Goal: Leave review/rating

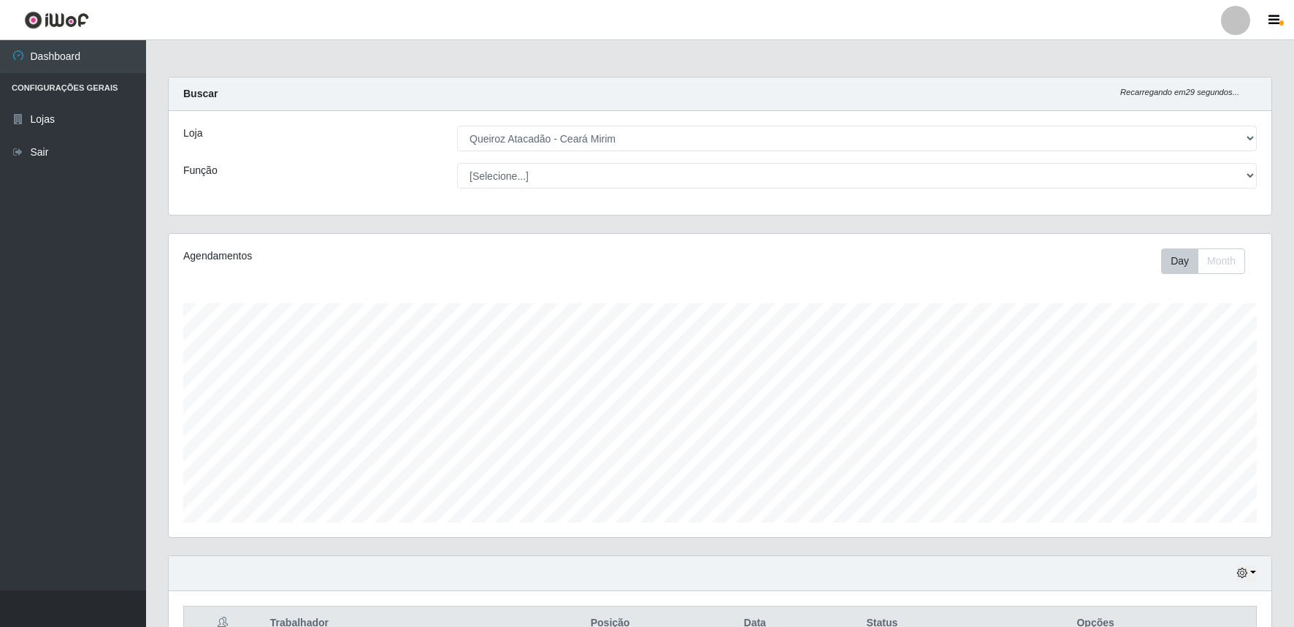
select select "465"
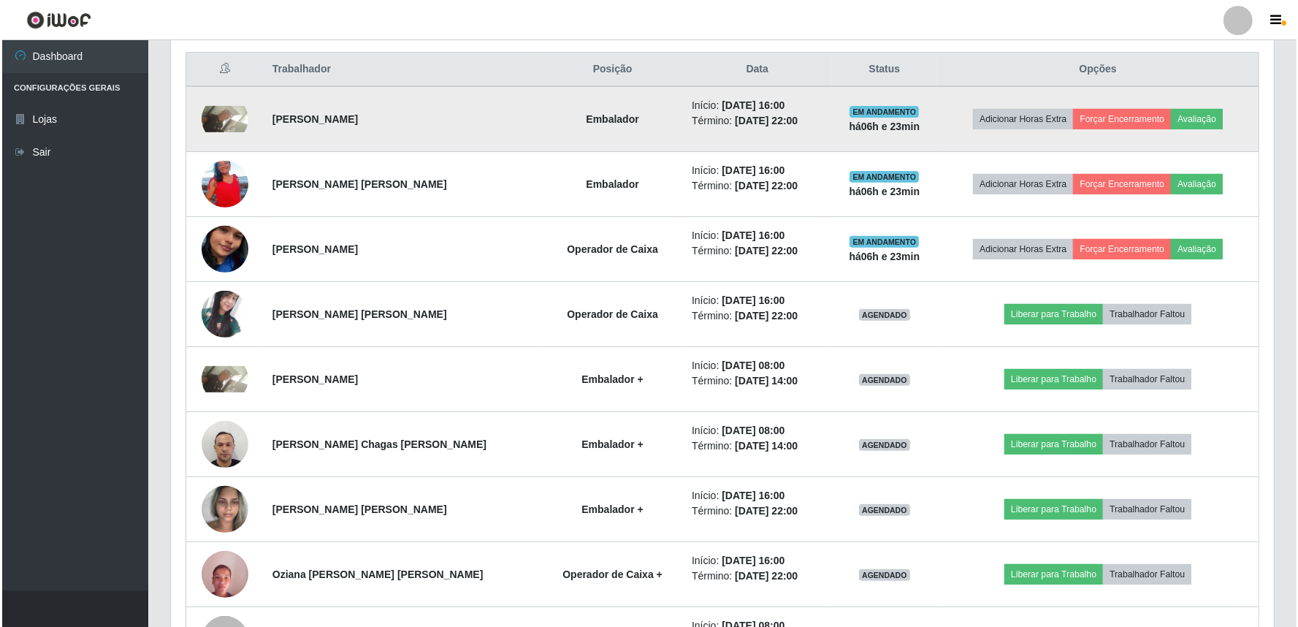
scroll to position [432, 0]
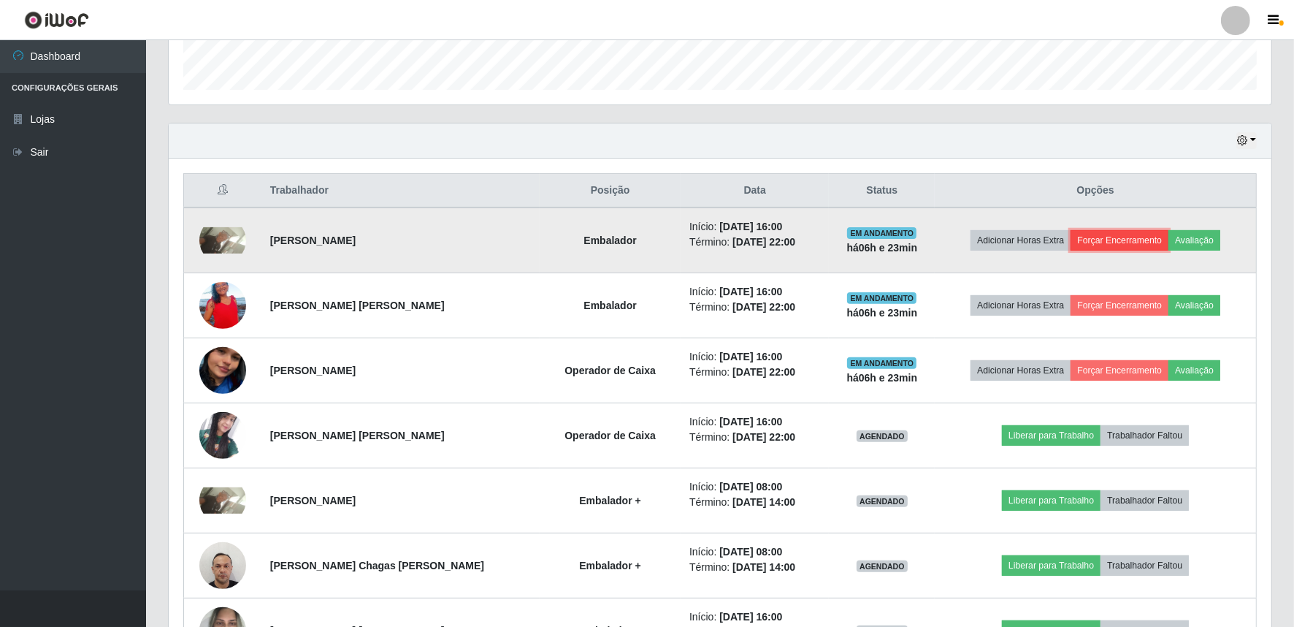
click at [1147, 240] on button "Forçar Encerramento" at bounding box center [1120, 240] width 98 height 20
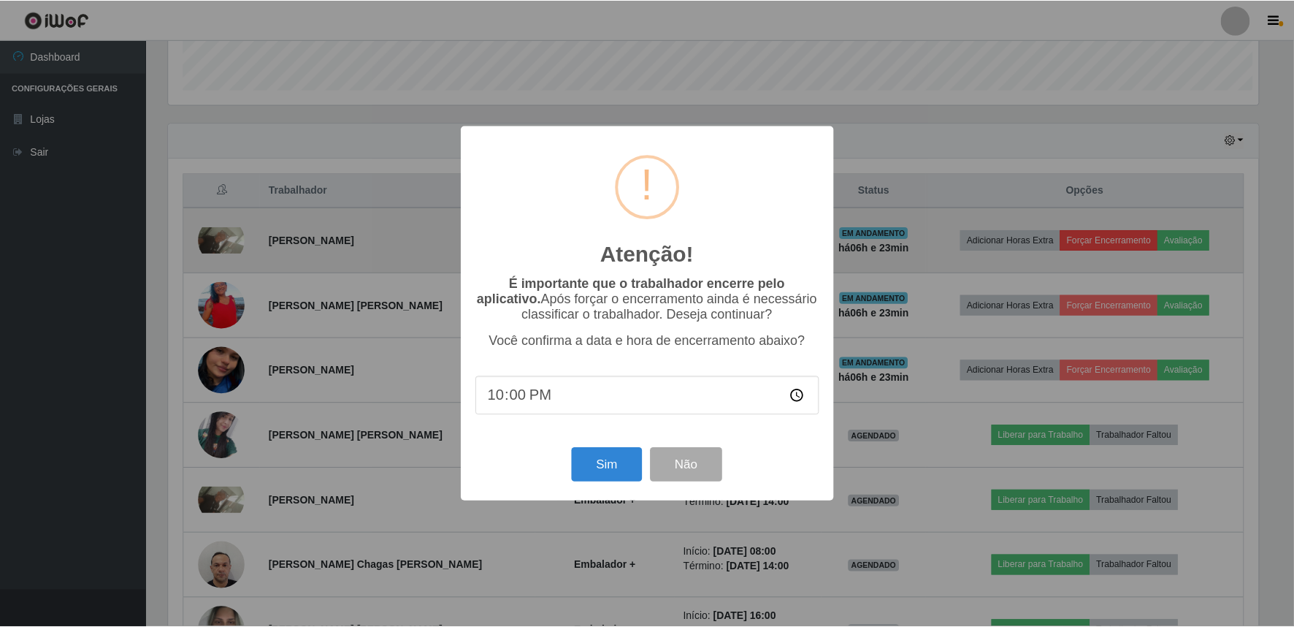
scroll to position [302, 1093]
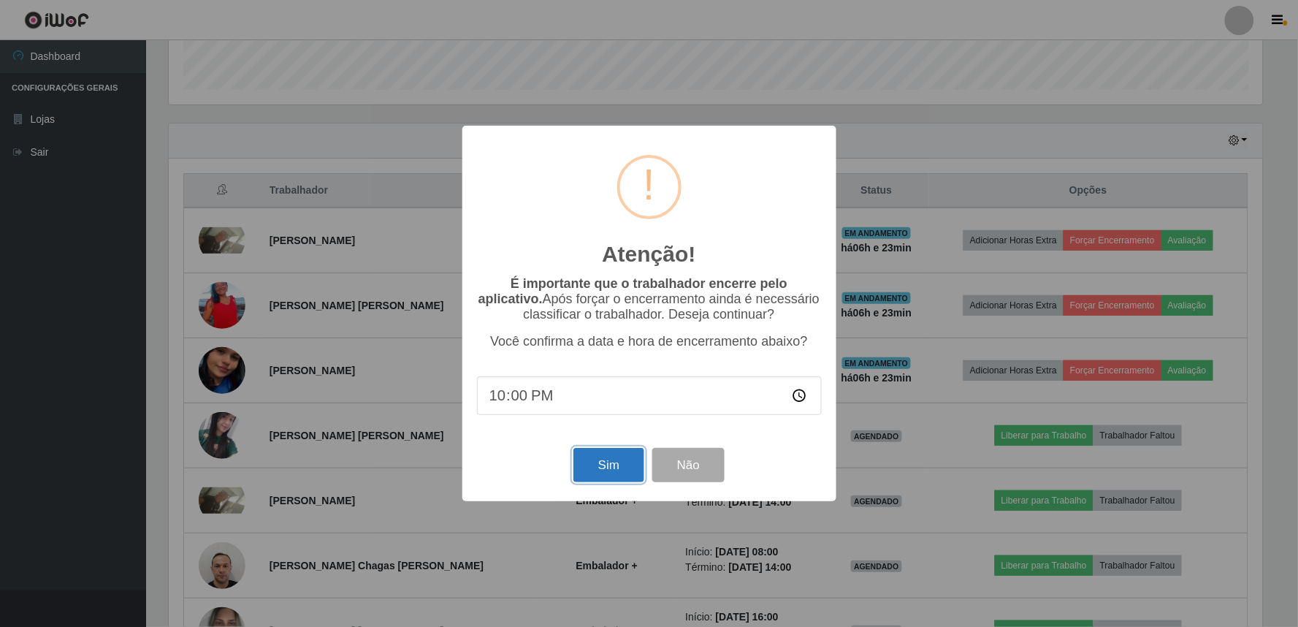
click at [627, 467] on button "Sim" at bounding box center [608, 465] width 71 height 34
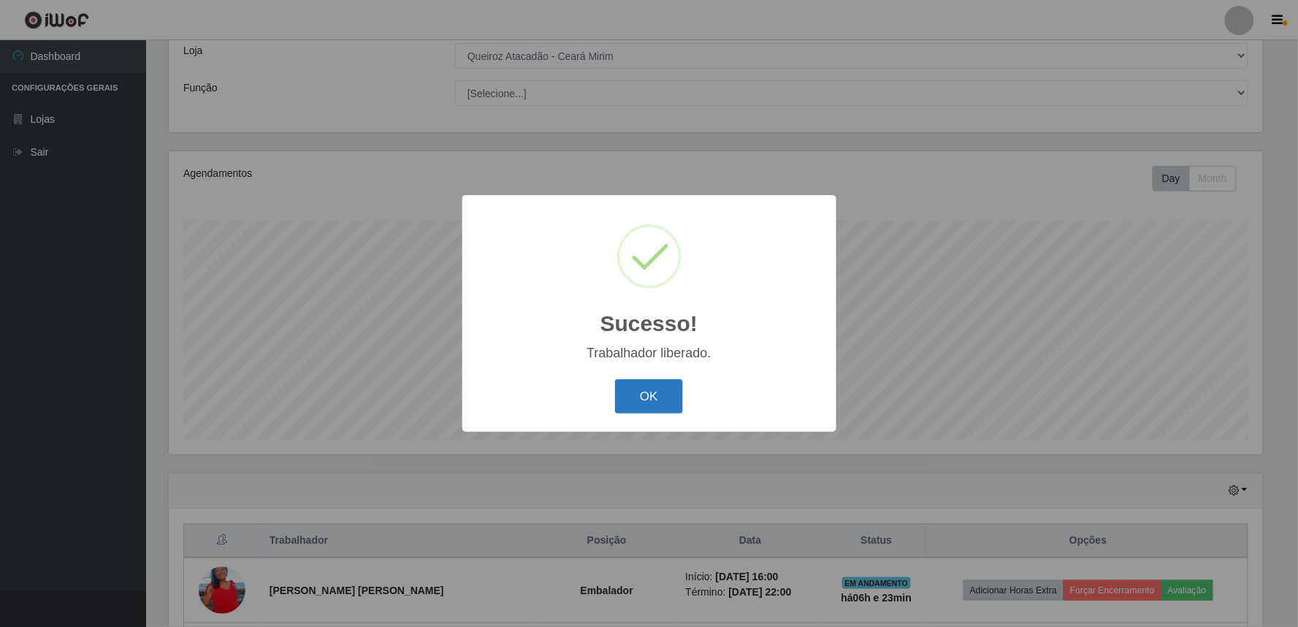
click at [658, 380] on button "OK" at bounding box center [649, 396] width 68 height 34
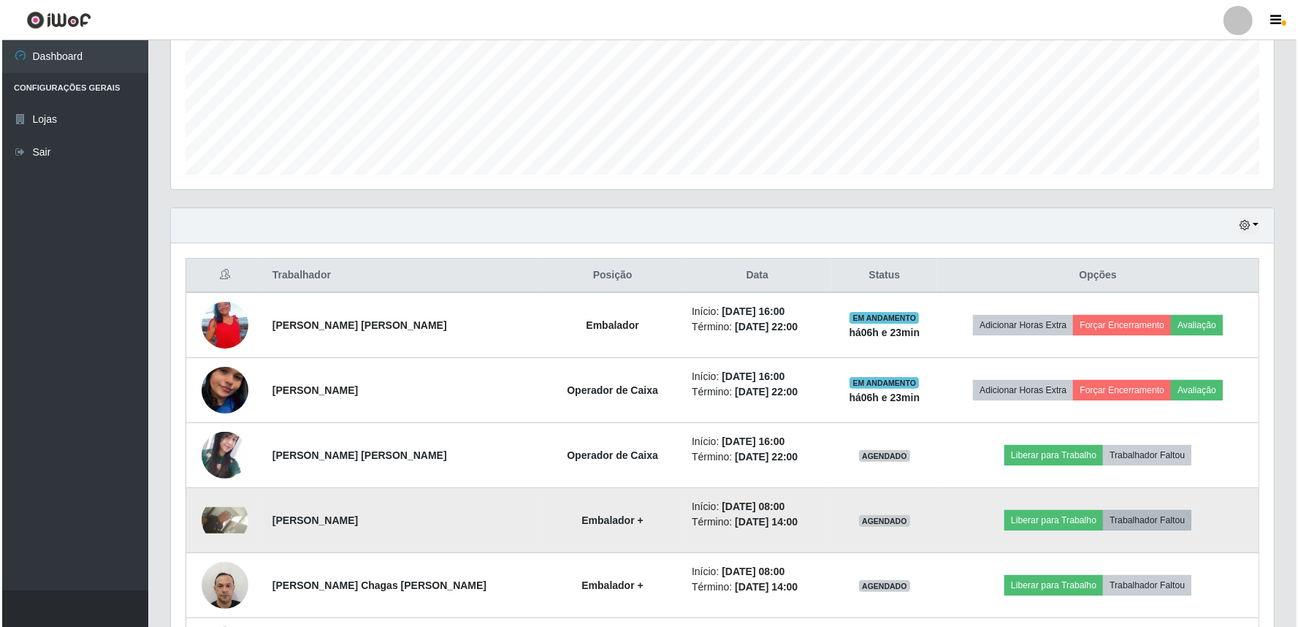
scroll to position [407, 0]
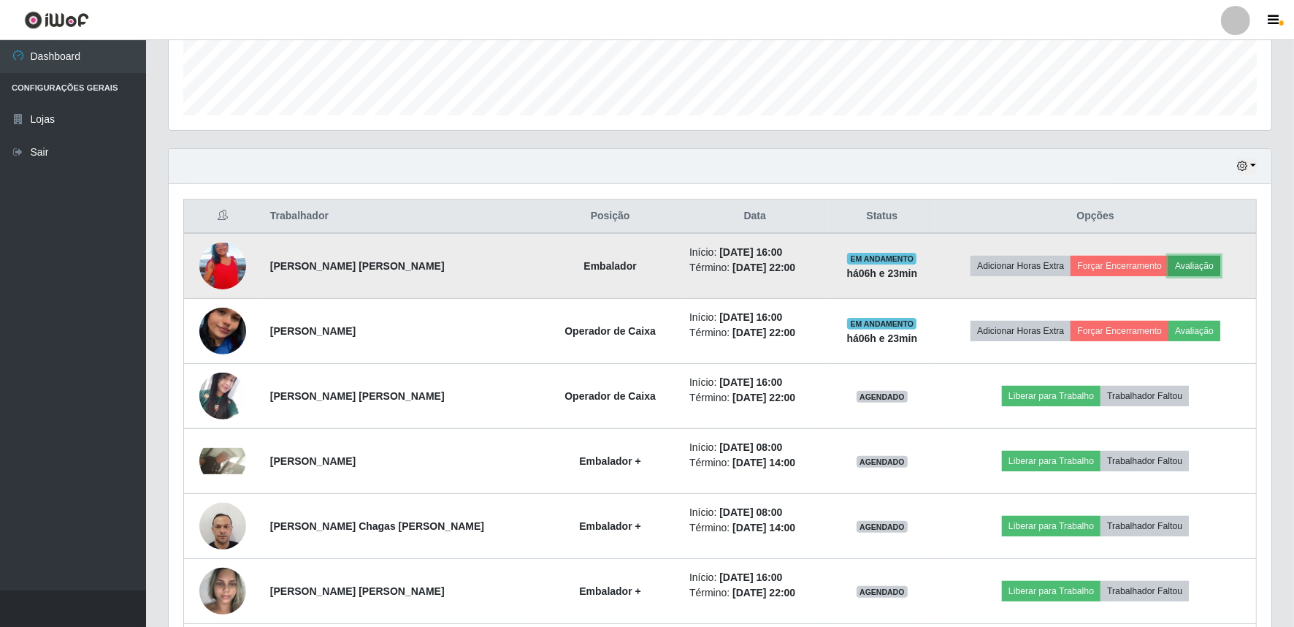
click at [1176, 264] on button "Avaliação" at bounding box center [1194, 266] width 52 height 20
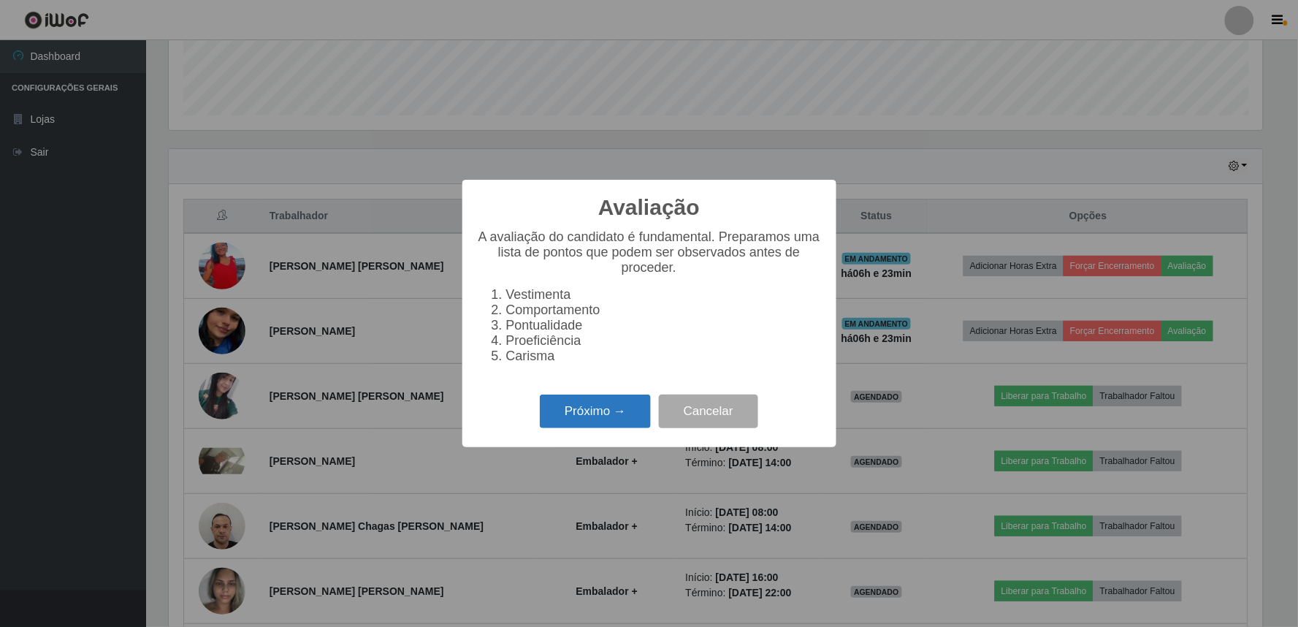
click at [623, 429] on button "Próximo →" at bounding box center [595, 411] width 111 height 34
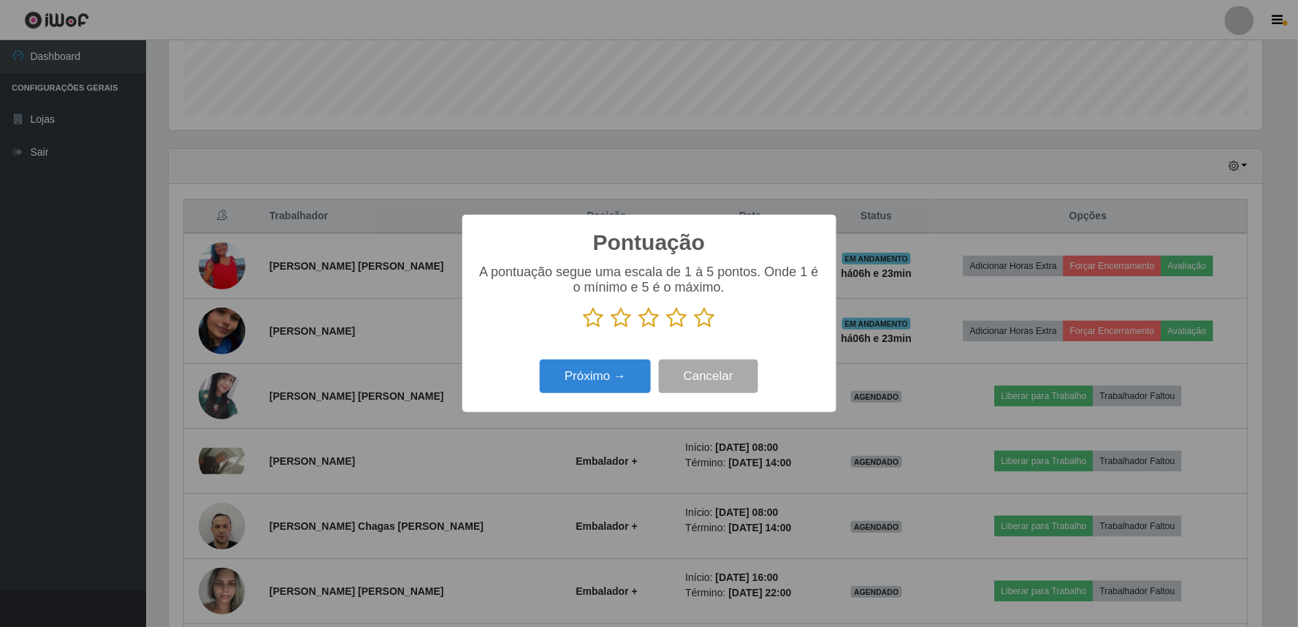
click at [700, 329] on icon at bounding box center [704, 318] width 20 height 22
click at [694, 329] on input "radio" at bounding box center [694, 329] width 0 height 0
click at [578, 393] on button "Próximo →" at bounding box center [595, 376] width 111 height 34
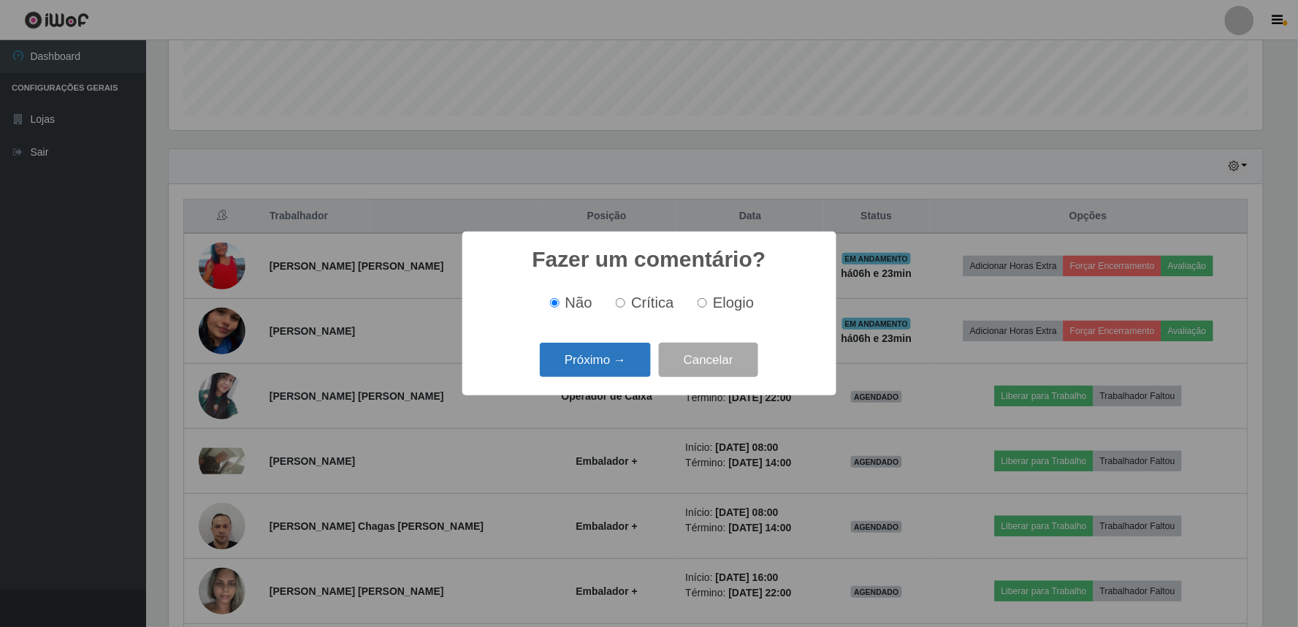
click at [543, 368] on button "Próximo →" at bounding box center [595, 359] width 111 height 34
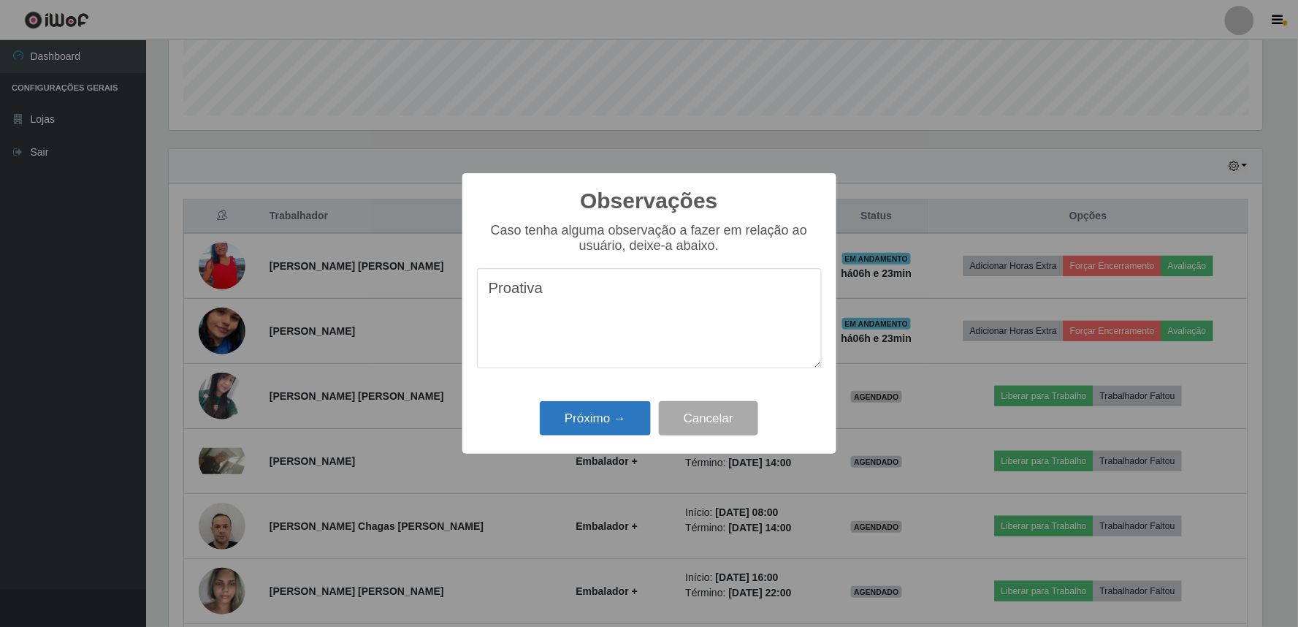
type textarea "Proativa"
click at [614, 413] on button "Próximo →" at bounding box center [595, 418] width 111 height 34
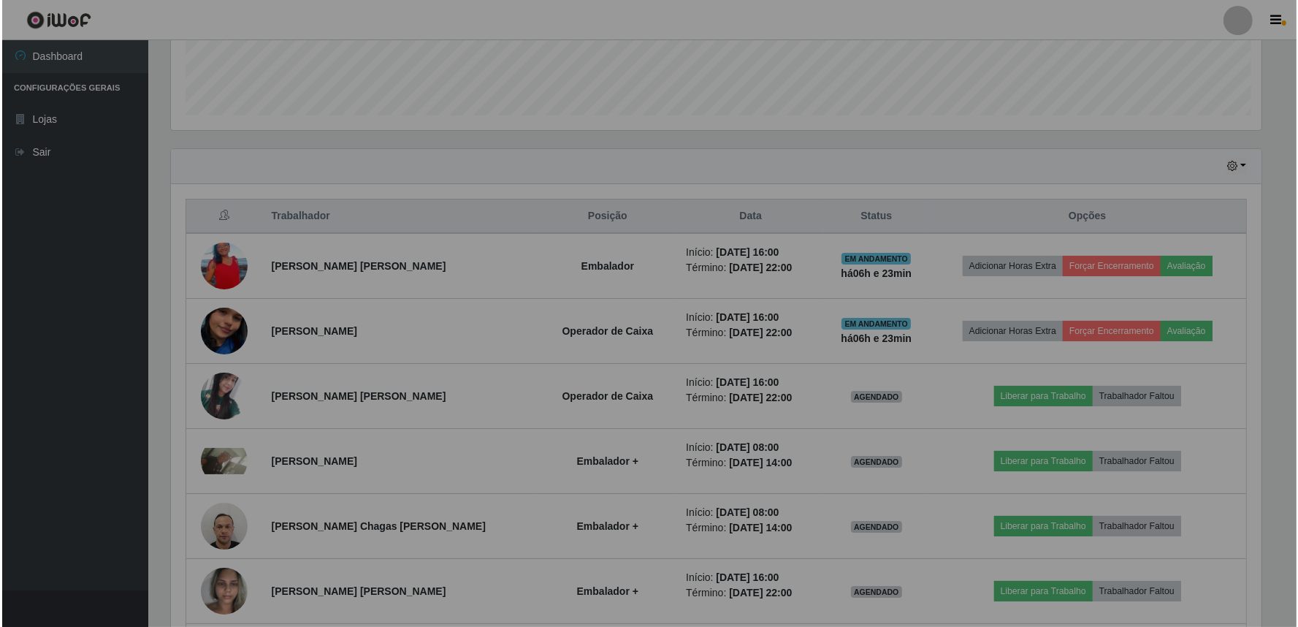
scroll to position [302, 1103]
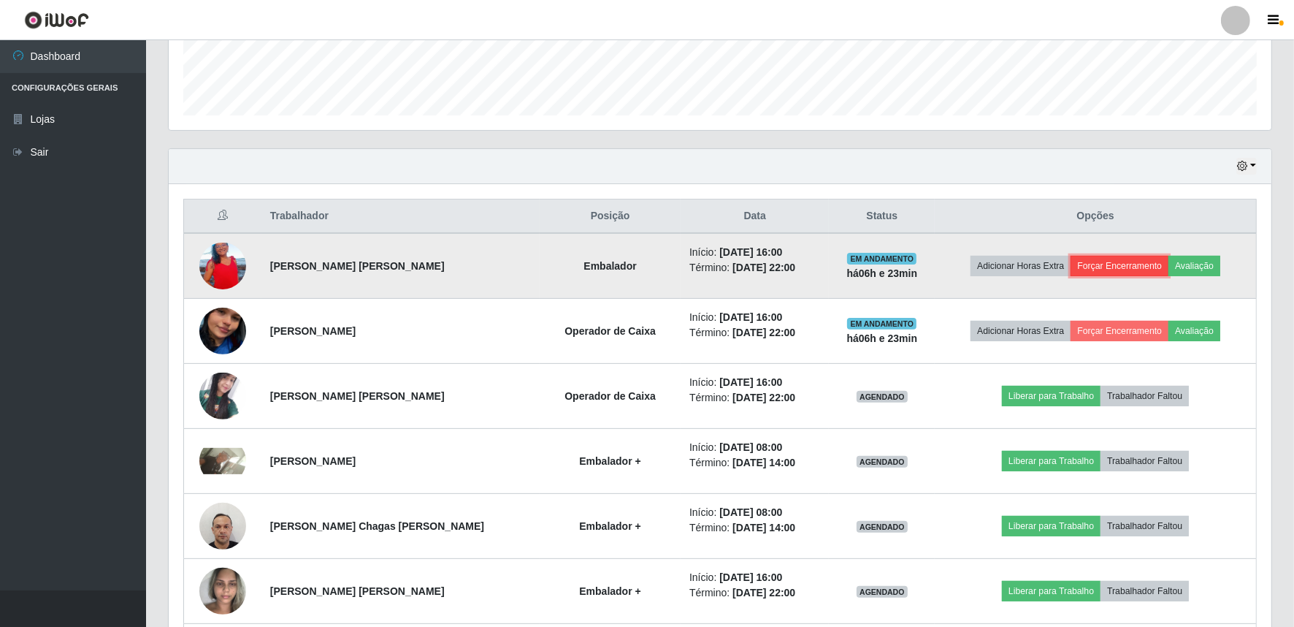
click at [1095, 257] on button "Forçar Encerramento" at bounding box center [1120, 266] width 98 height 20
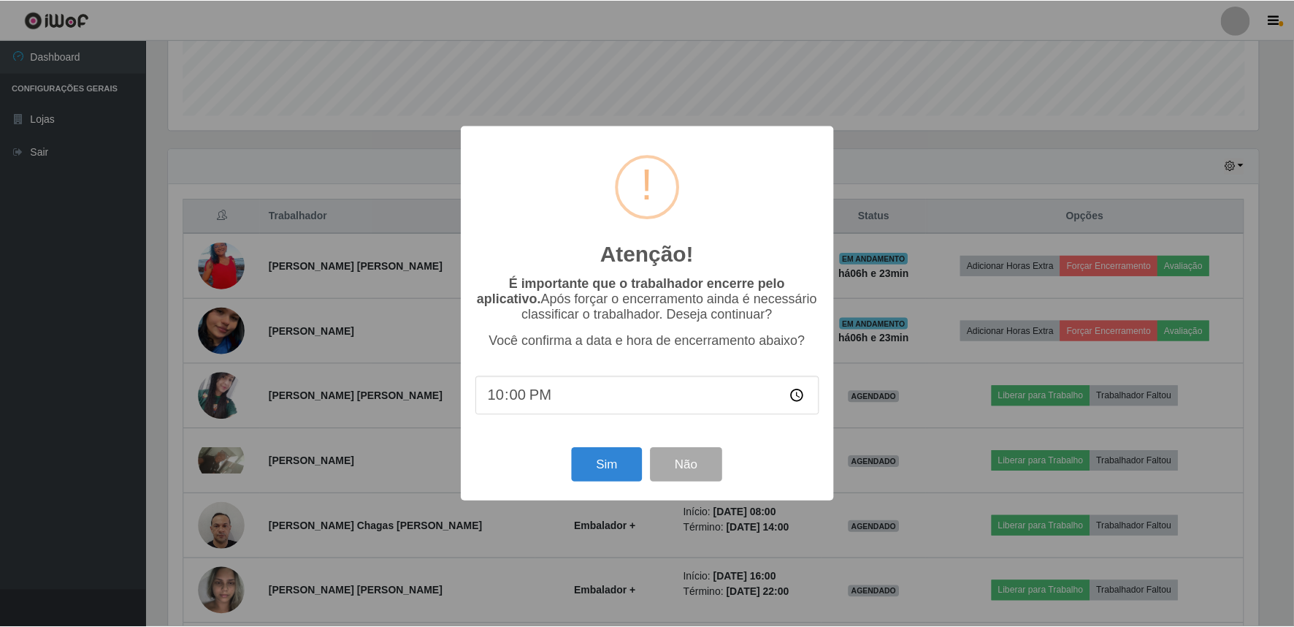
scroll to position [302, 1093]
click at [616, 465] on button "Sim" at bounding box center [608, 465] width 71 height 34
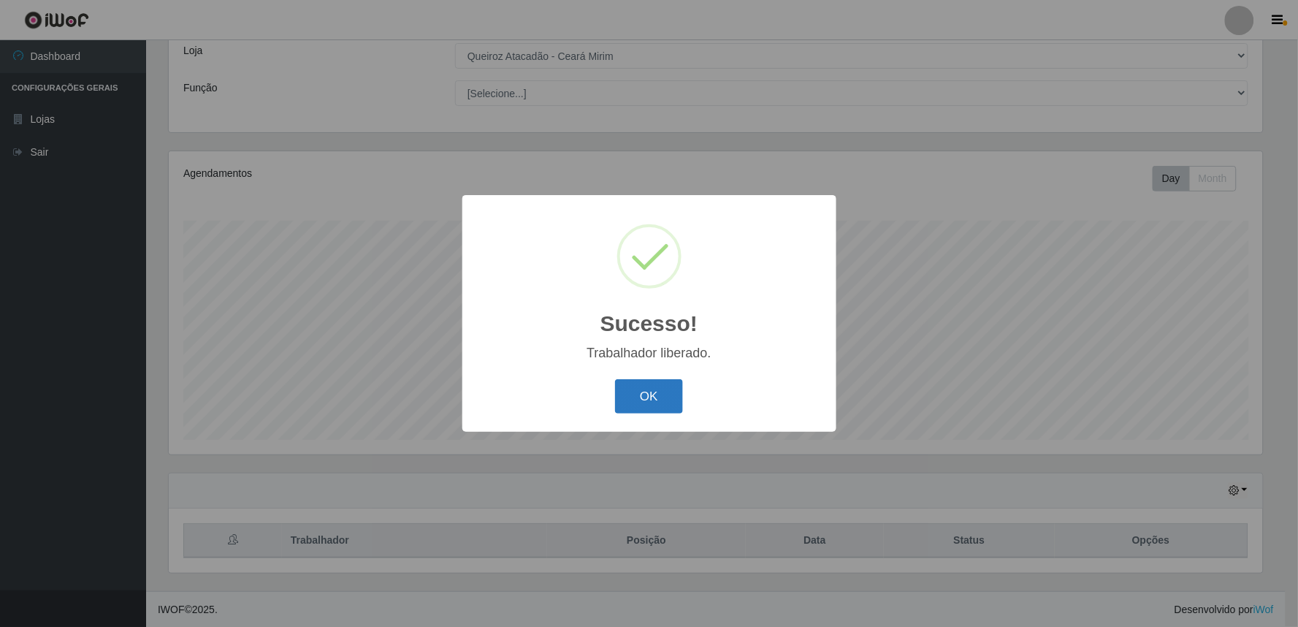
click at [625, 398] on button "OK" at bounding box center [649, 396] width 68 height 34
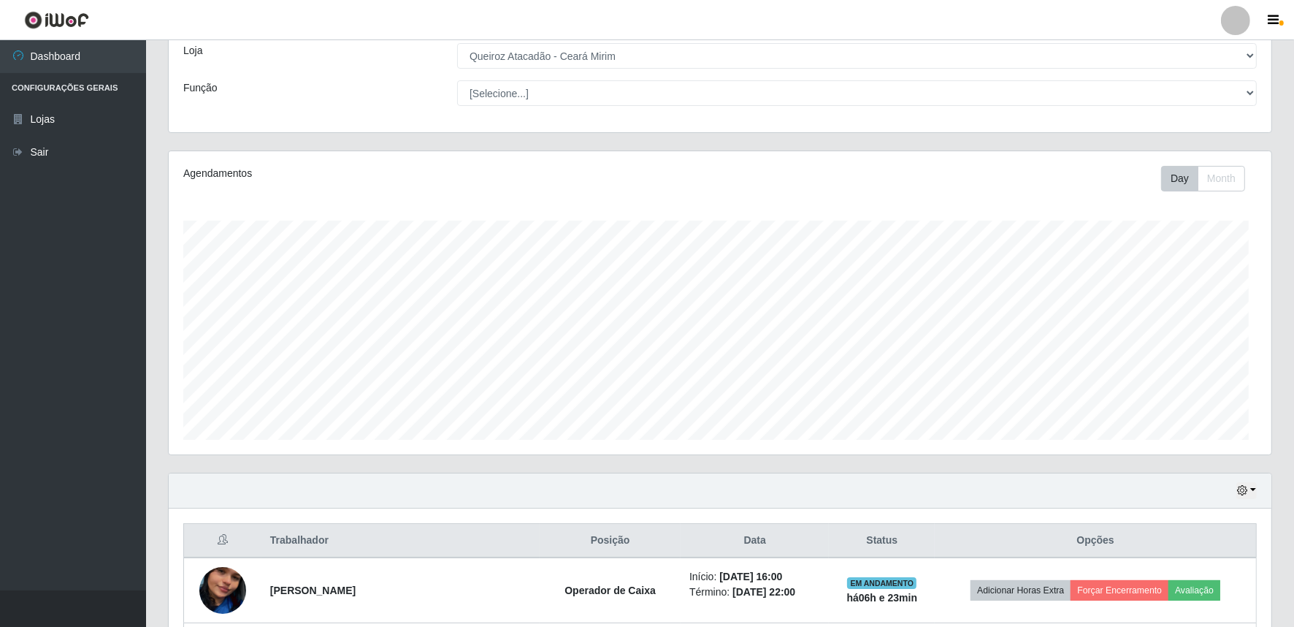
scroll to position [0, 0]
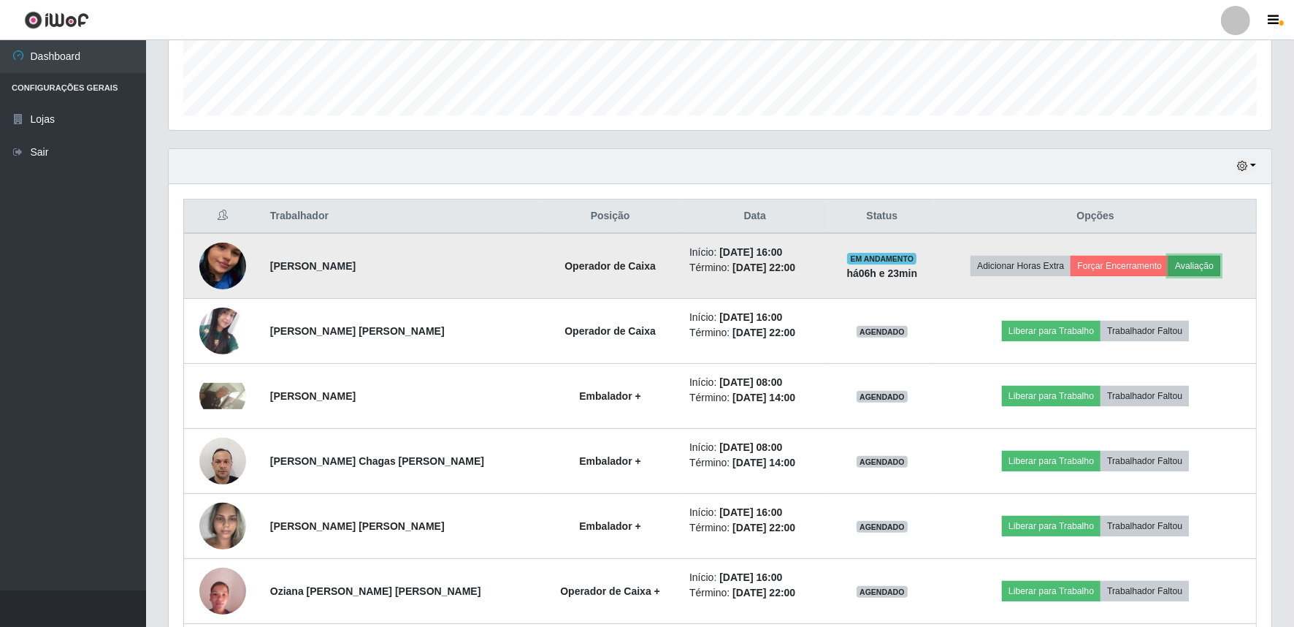
click at [1187, 256] on button "Avaliação" at bounding box center [1194, 266] width 52 height 20
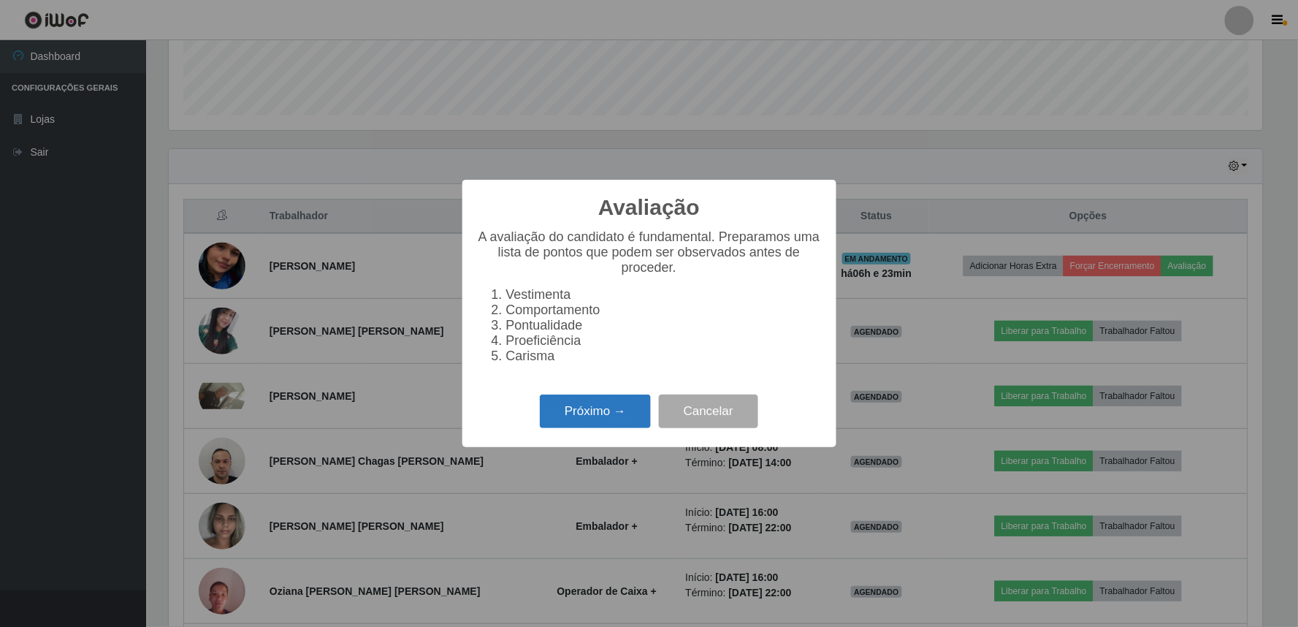
click at [613, 418] on button "Próximo →" at bounding box center [595, 411] width 111 height 34
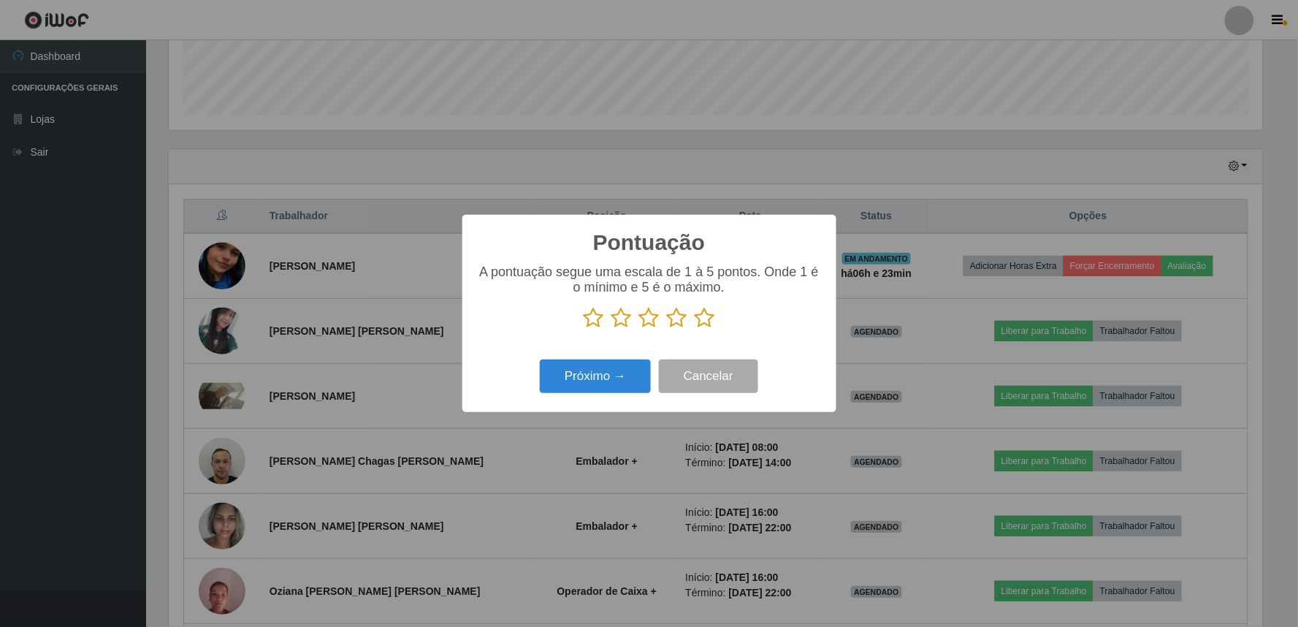
drag, startPoint x: 702, startPoint y: 318, endPoint x: 645, endPoint y: 352, distance: 66.8
click at [701, 318] on icon at bounding box center [704, 318] width 20 height 22
click at [694, 329] on input "radio" at bounding box center [694, 329] width 0 height 0
click at [631, 378] on button "Próximo →" at bounding box center [595, 376] width 111 height 34
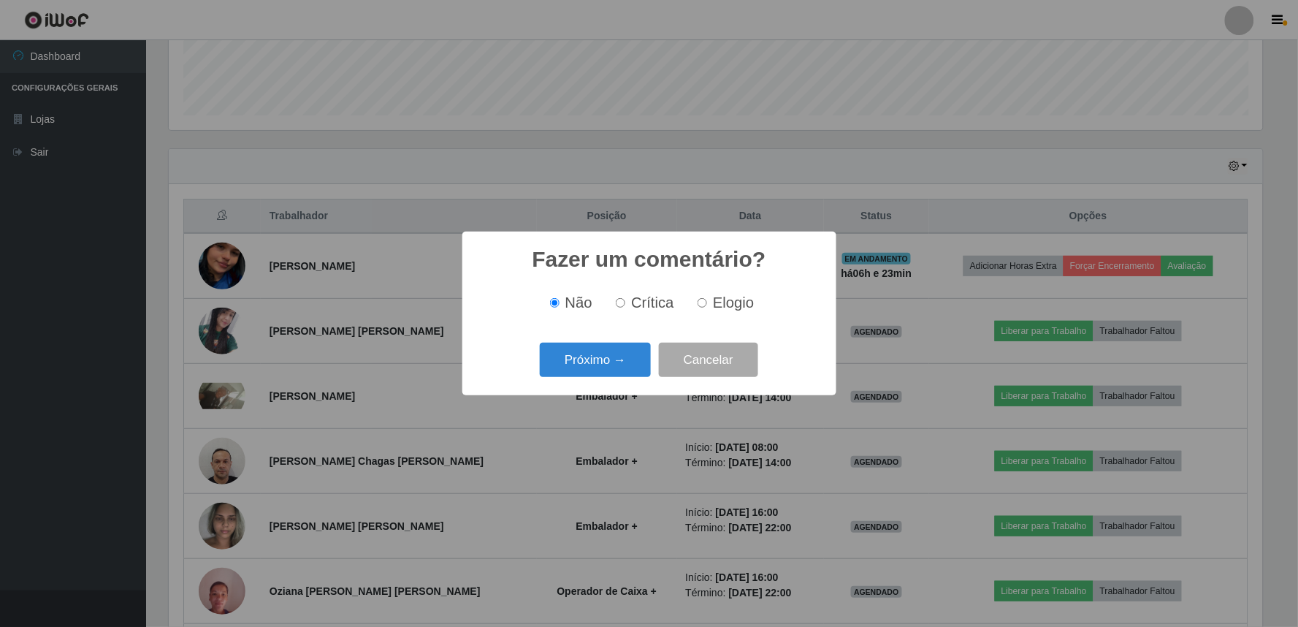
click at [629, 380] on div "Próximo → Cancelar" at bounding box center [649, 360] width 345 height 42
click at [617, 345] on button "Próximo →" at bounding box center [595, 359] width 111 height 34
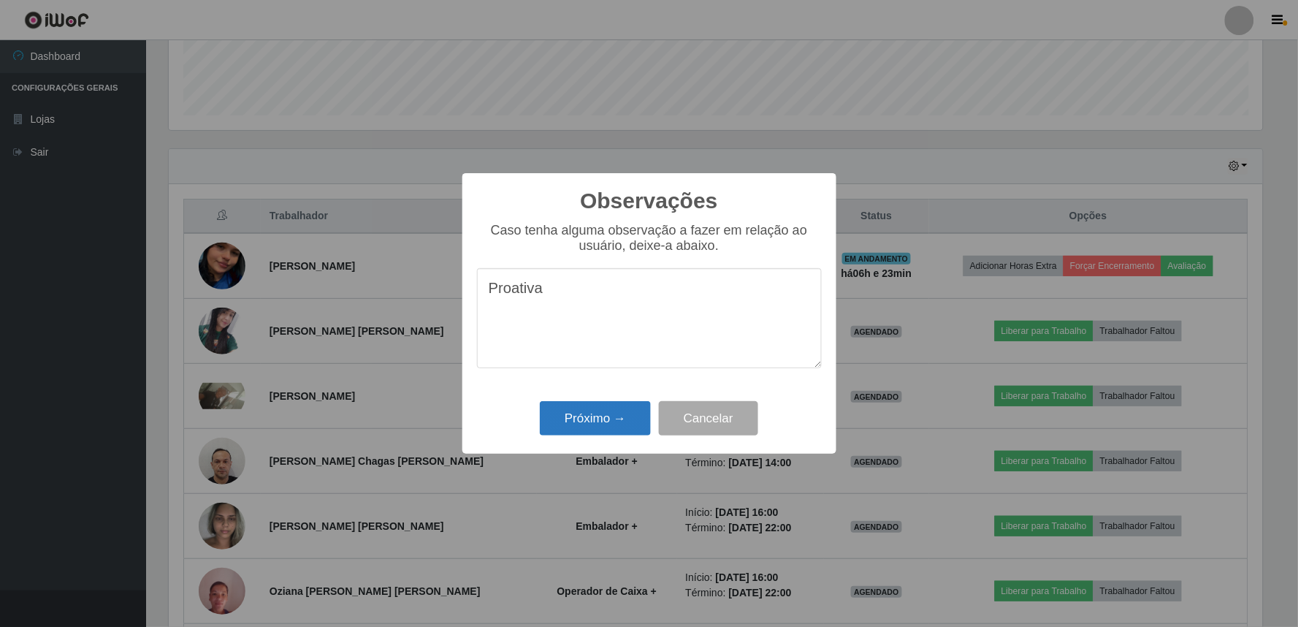
type textarea "Proativa"
click at [615, 427] on button "Próximo →" at bounding box center [595, 418] width 111 height 34
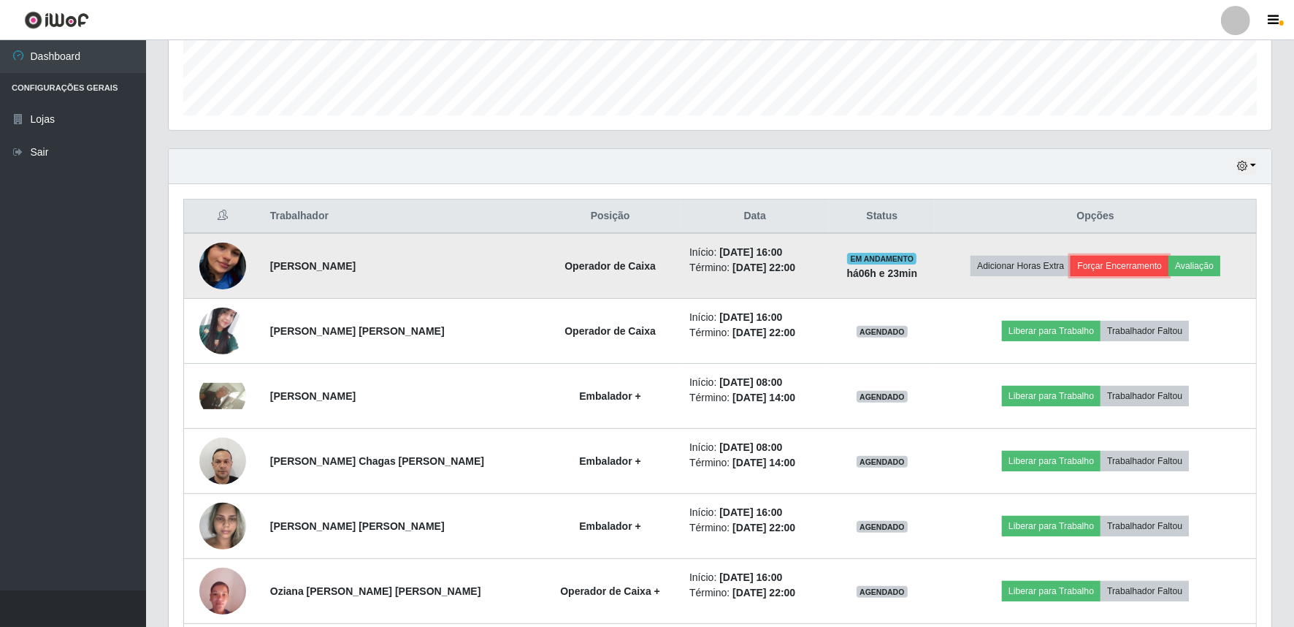
click at [1111, 268] on button "Forçar Encerramento" at bounding box center [1120, 266] width 98 height 20
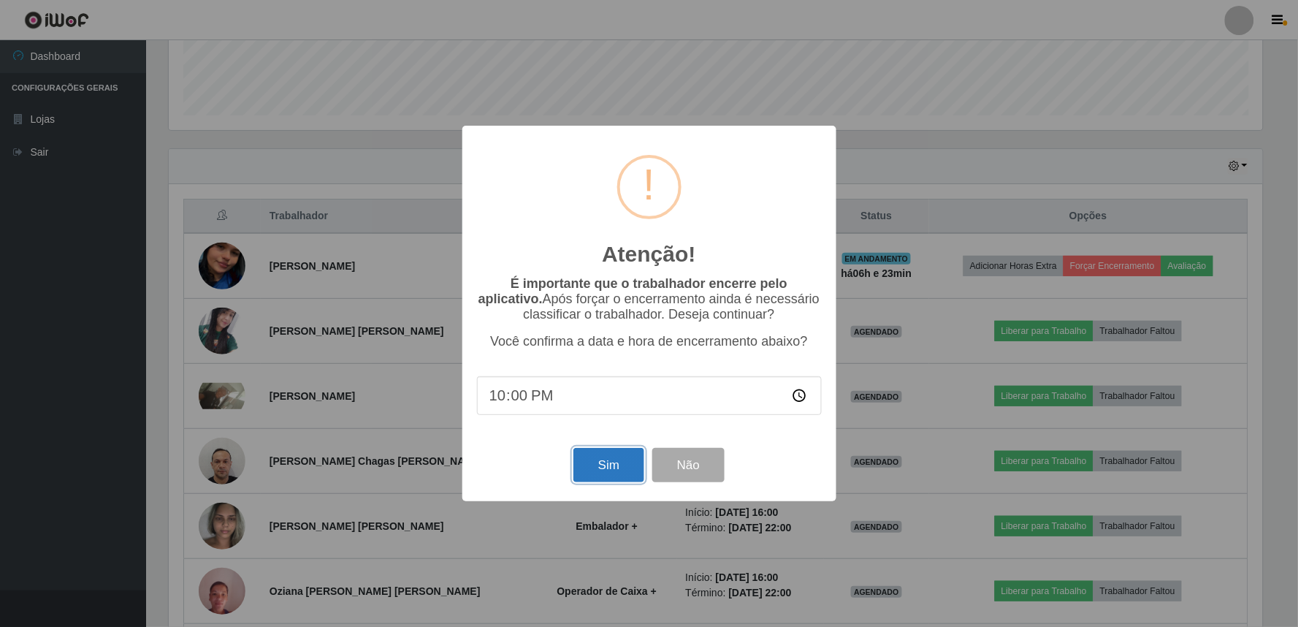
click at [611, 467] on button "Sim" at bounding box center [608, 465] width 71 height 34
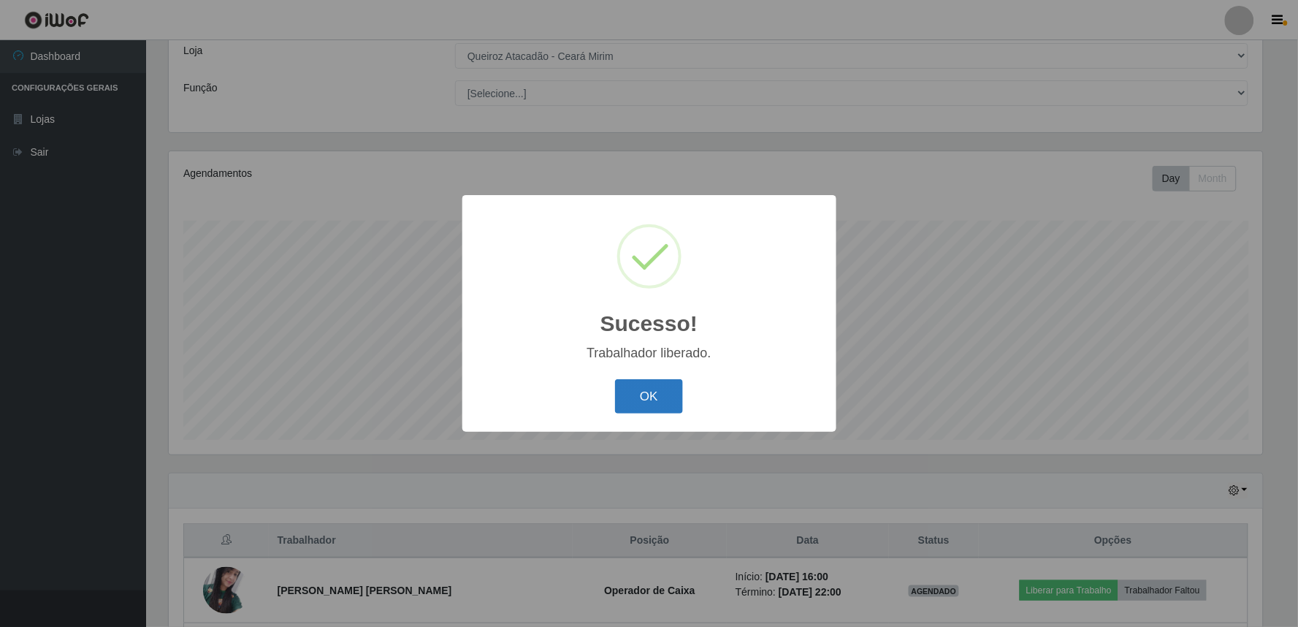
click at [651, 397] on button "OK" at bounding box center [649, 396] width 68 height 34
